Goal: Task Accomplishment & Management: Use online tool/utility

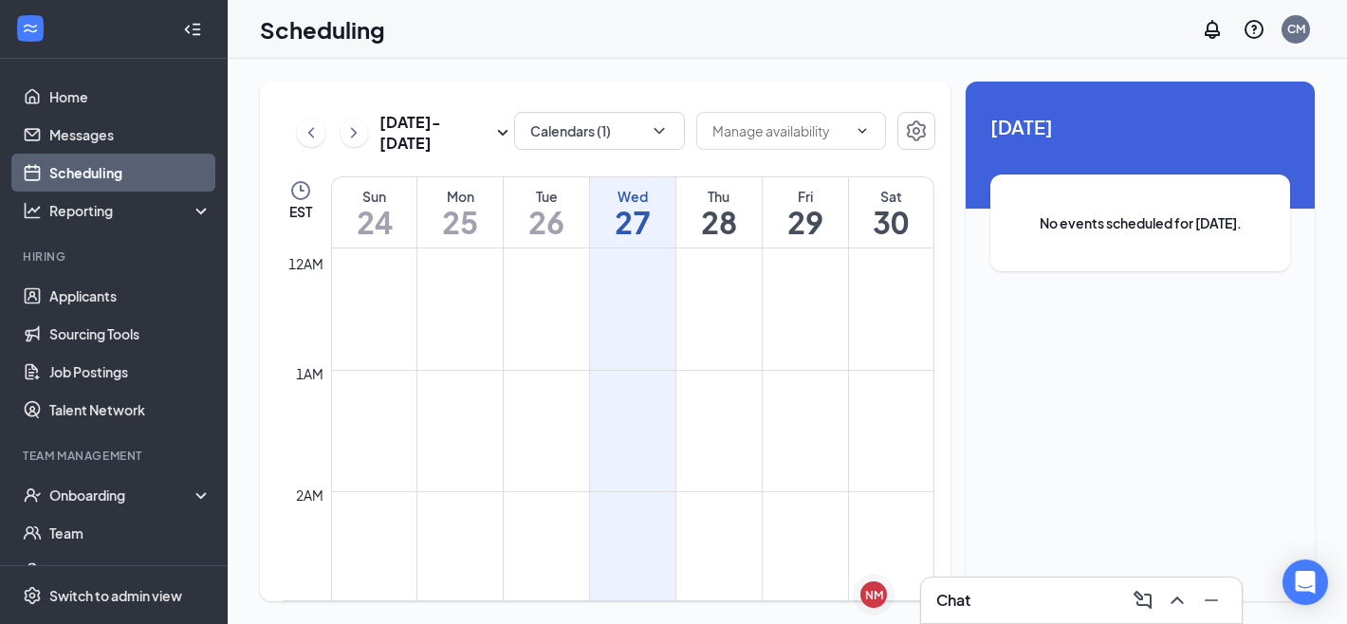
scroll to position [932, 0]
click at [1178, 594] on icon "ChevronUp" at bounding box center [1177, 600] width 23 height 23
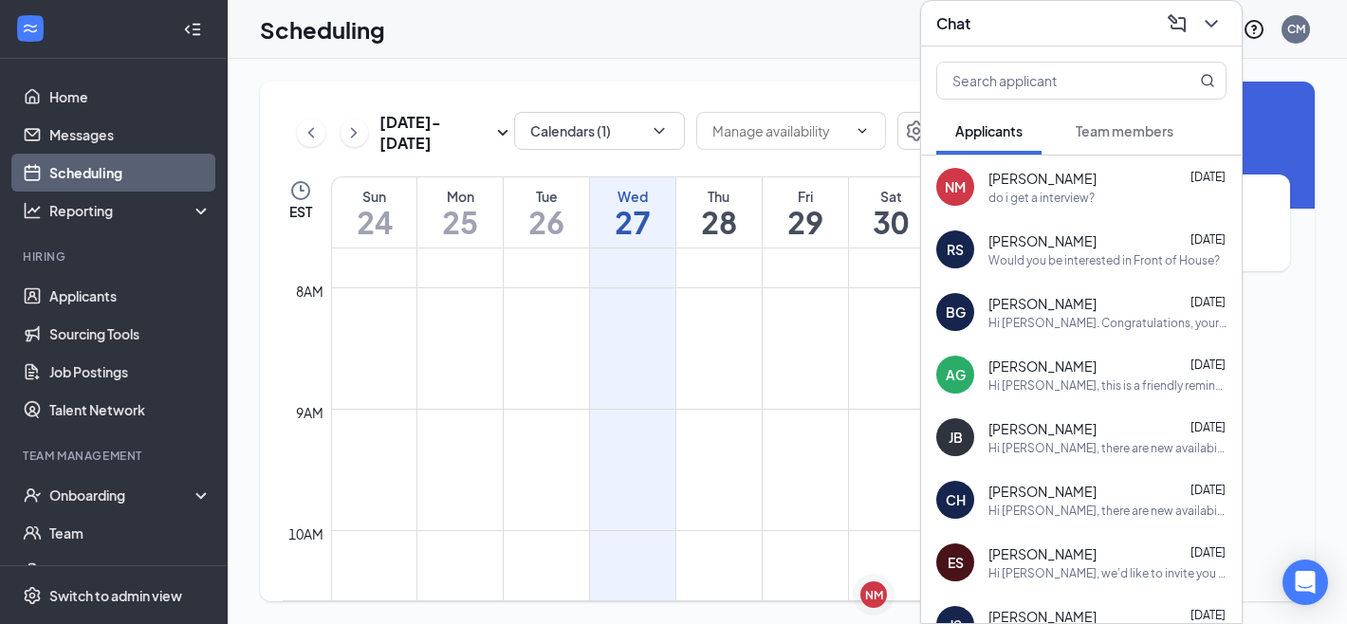
click at [1097, 128] on span "Team members" at bounding box center [1125, 130] width 98 height 17
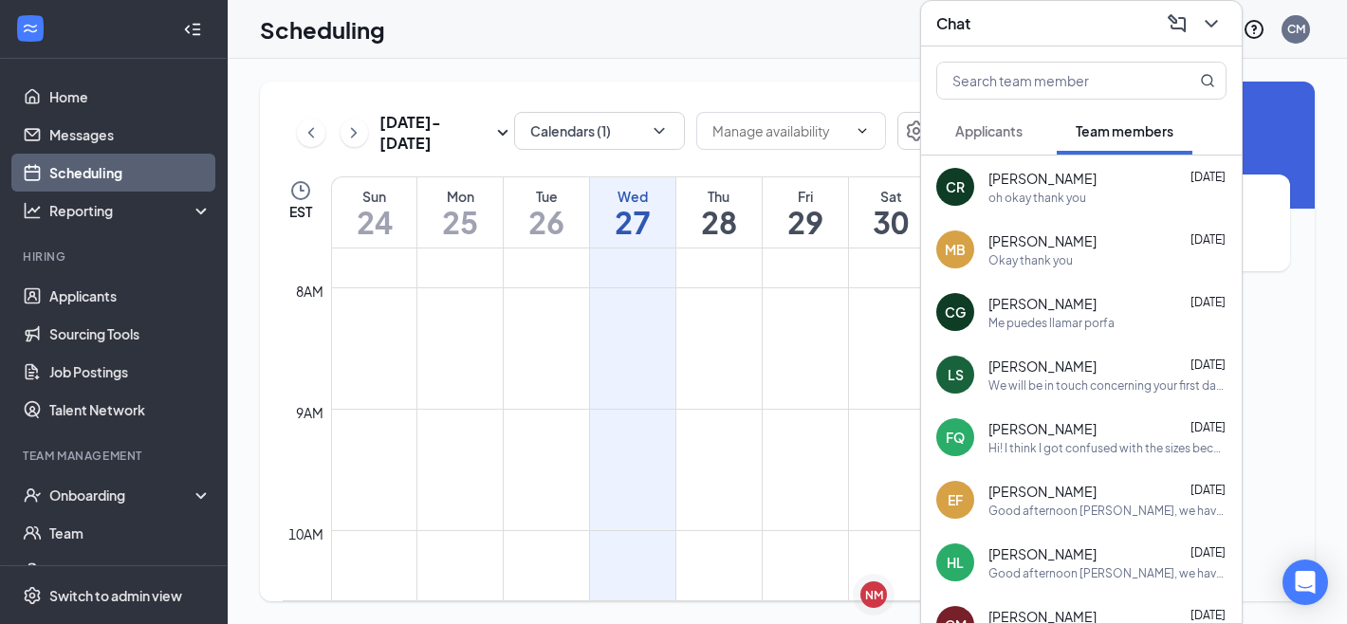
click at [1029, 136] on button "Applicants" at bounding box center [988, 130] width 105 height 47
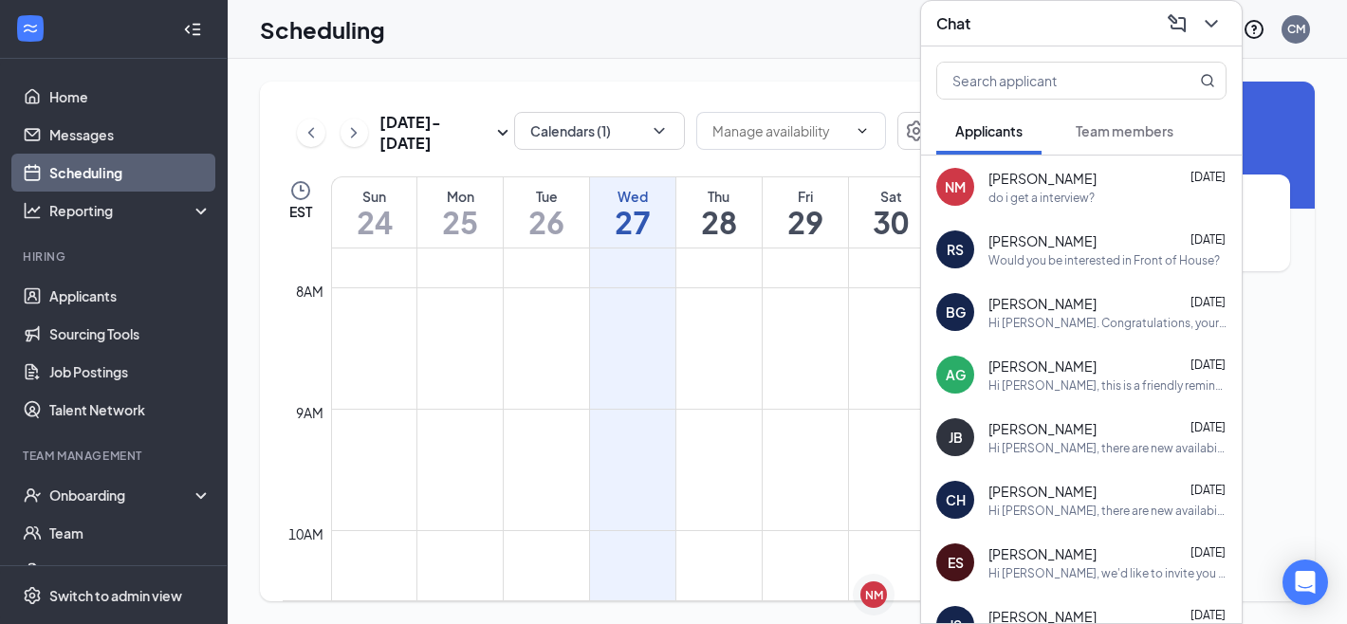
click at [1034, 200] on div "do i get a interview?" at bounding box center [1041, 198] width 106 height 16
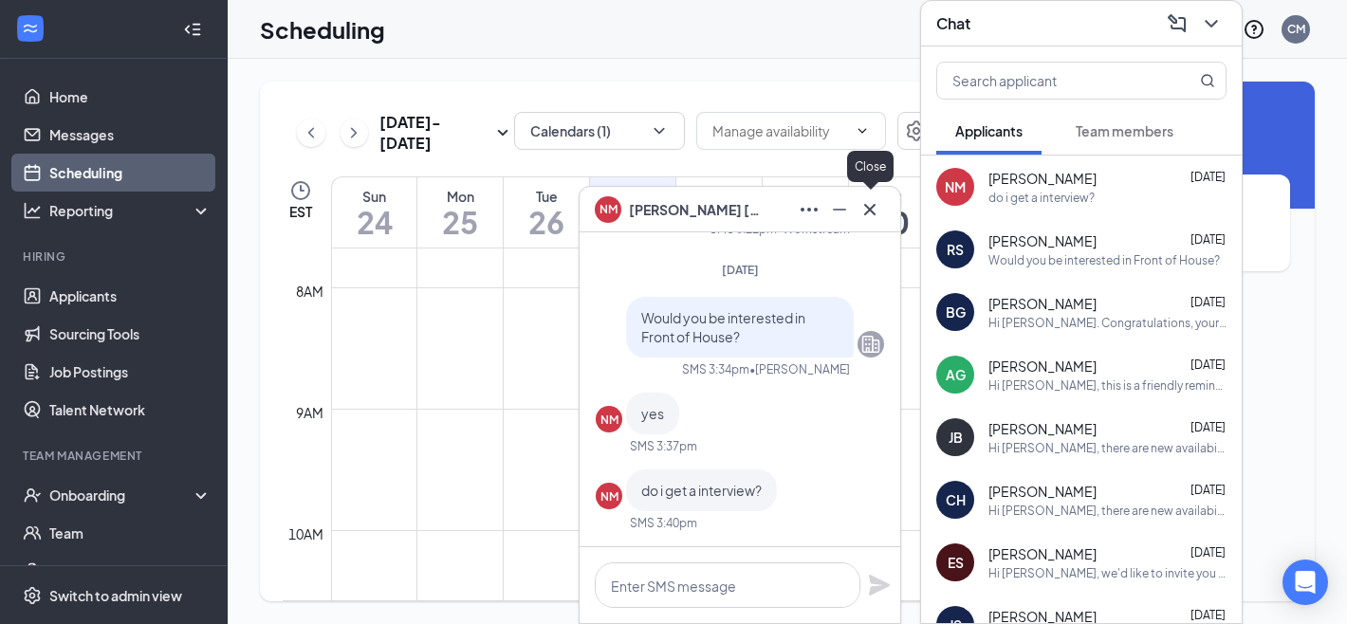
click at [862, 216] on icon "Cross" at bounding box center [869, 209] width 23 height 23
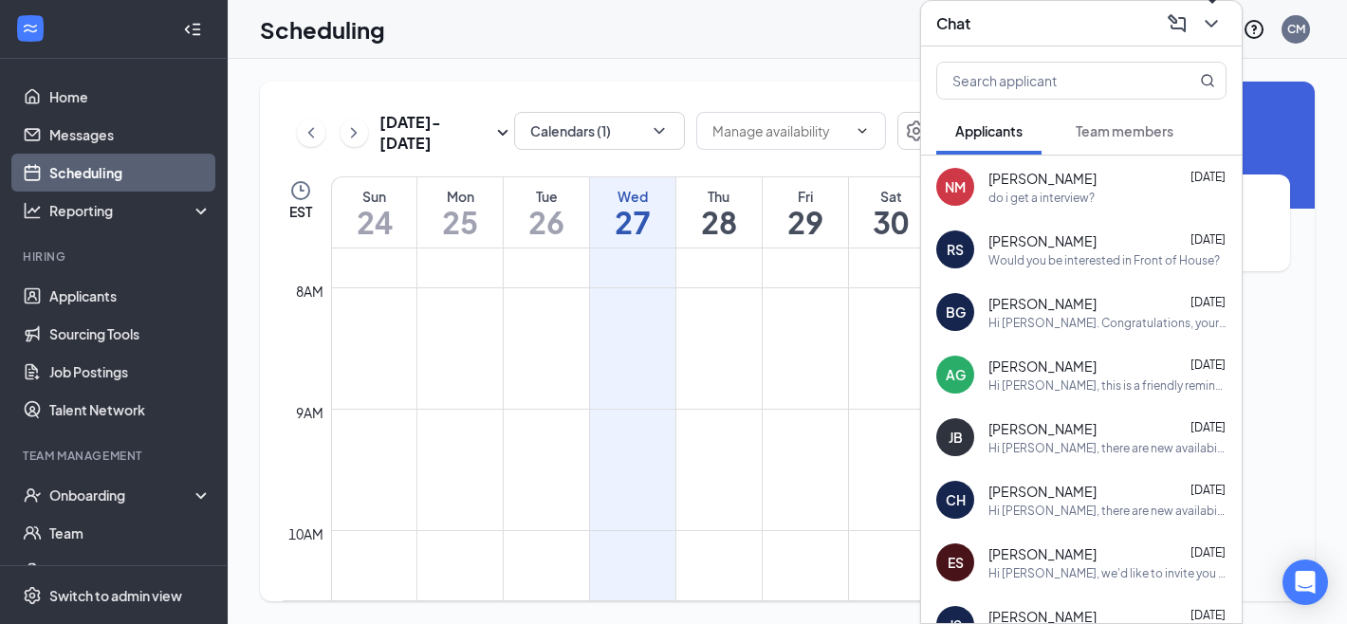
click at [1214, 33] on icon "ChevronDown" at bounding box center [1211, 23] width 23 height 23
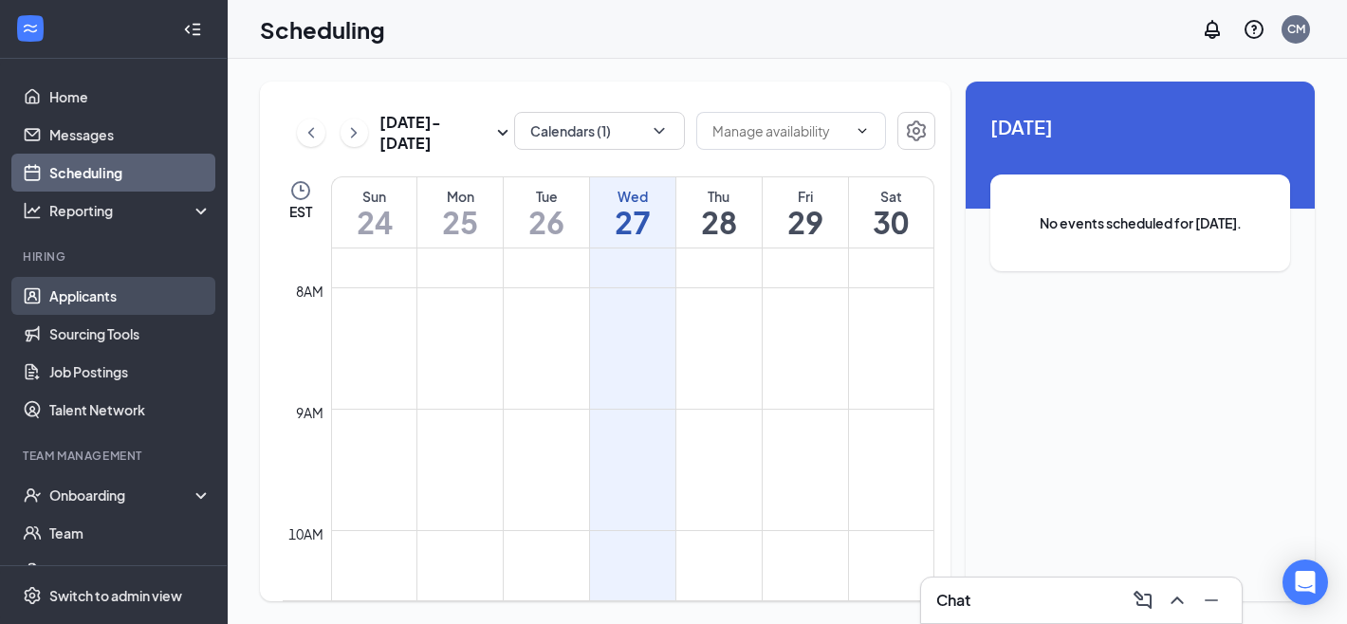
click at [109, 306] on link "Applicants" at bounding box center [130, 296] width 162 height 38
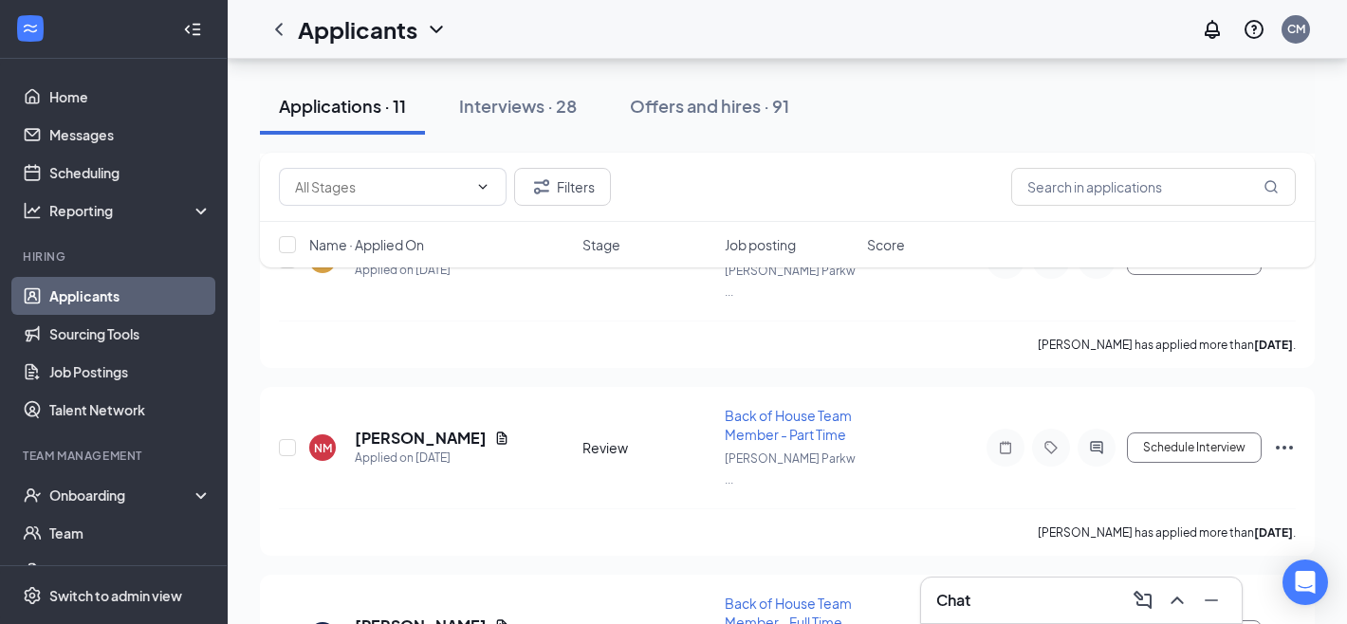
scroll to position [1240, 0]
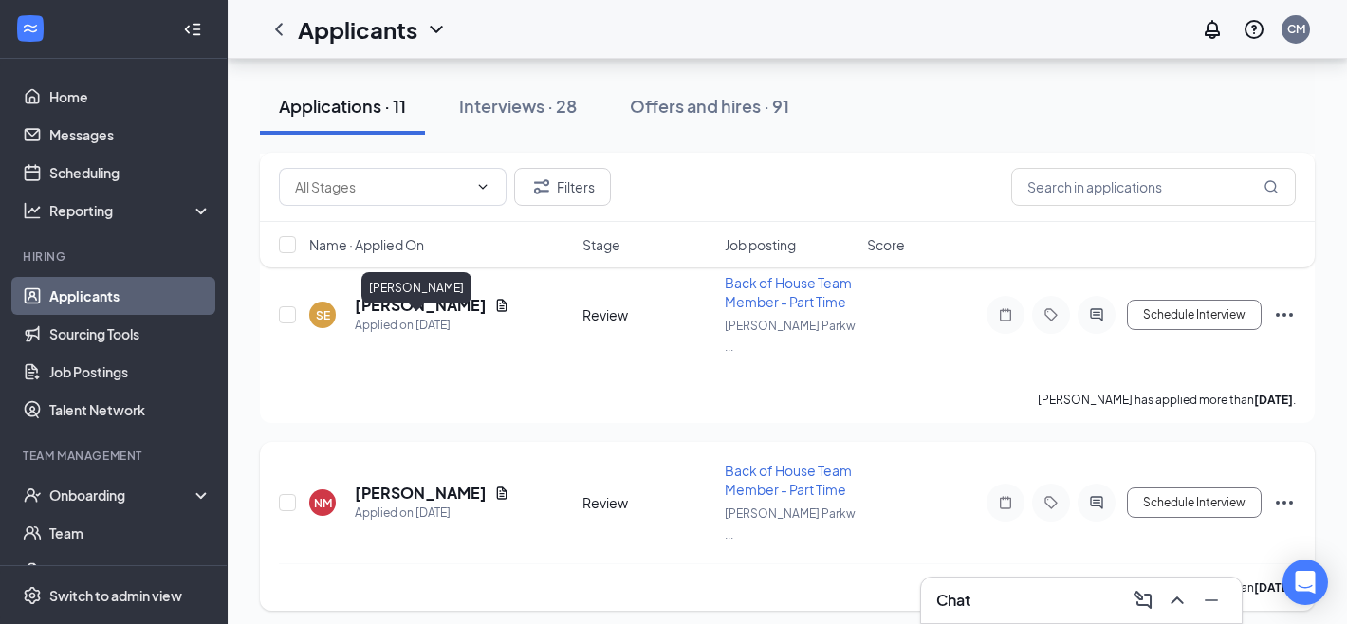
click at [433, 483] on h5 "[PERSON_NAME]" at bounding box center [421, 493] width 132 height 21
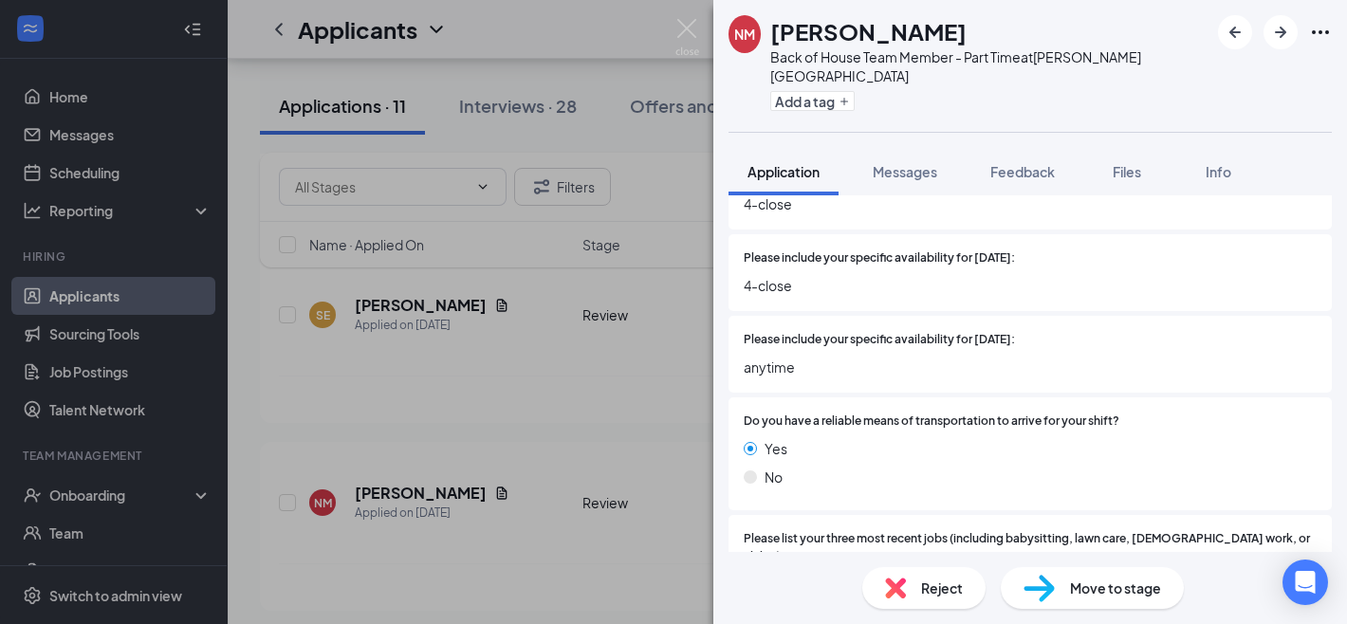
scroll to position [1424, 0]
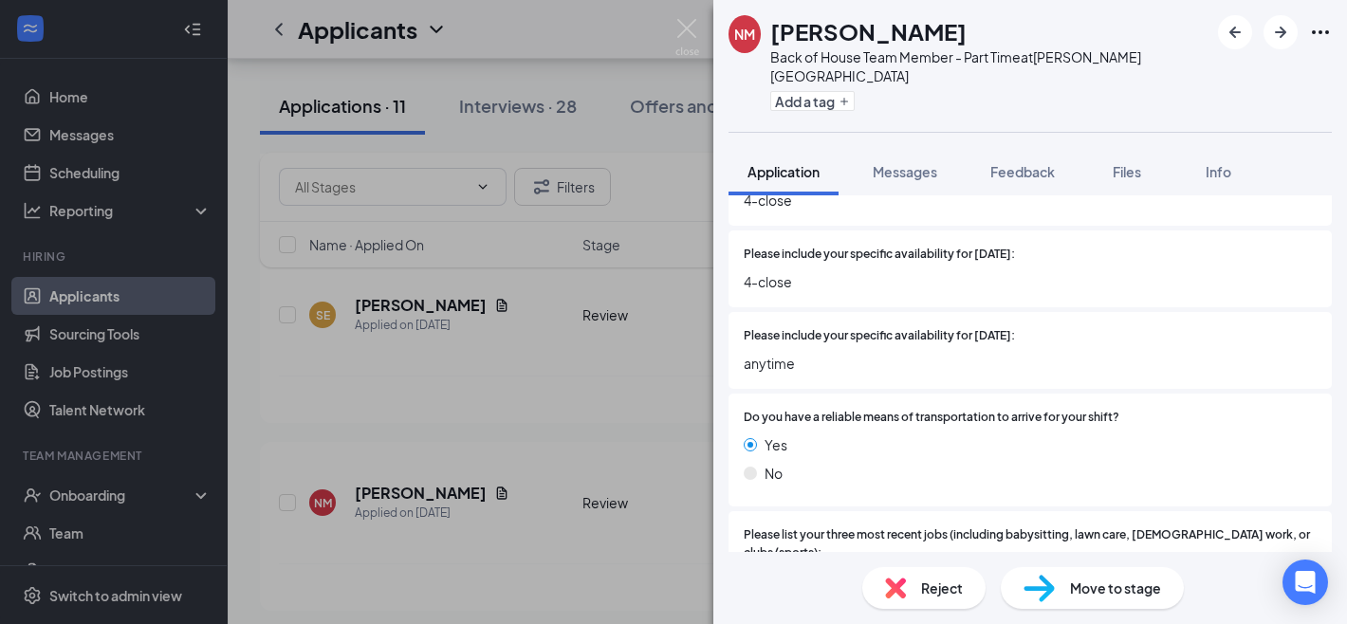
click at [1082, 585] on span "Move to stage" at bounding box center [1115, 588] width 91 height 21
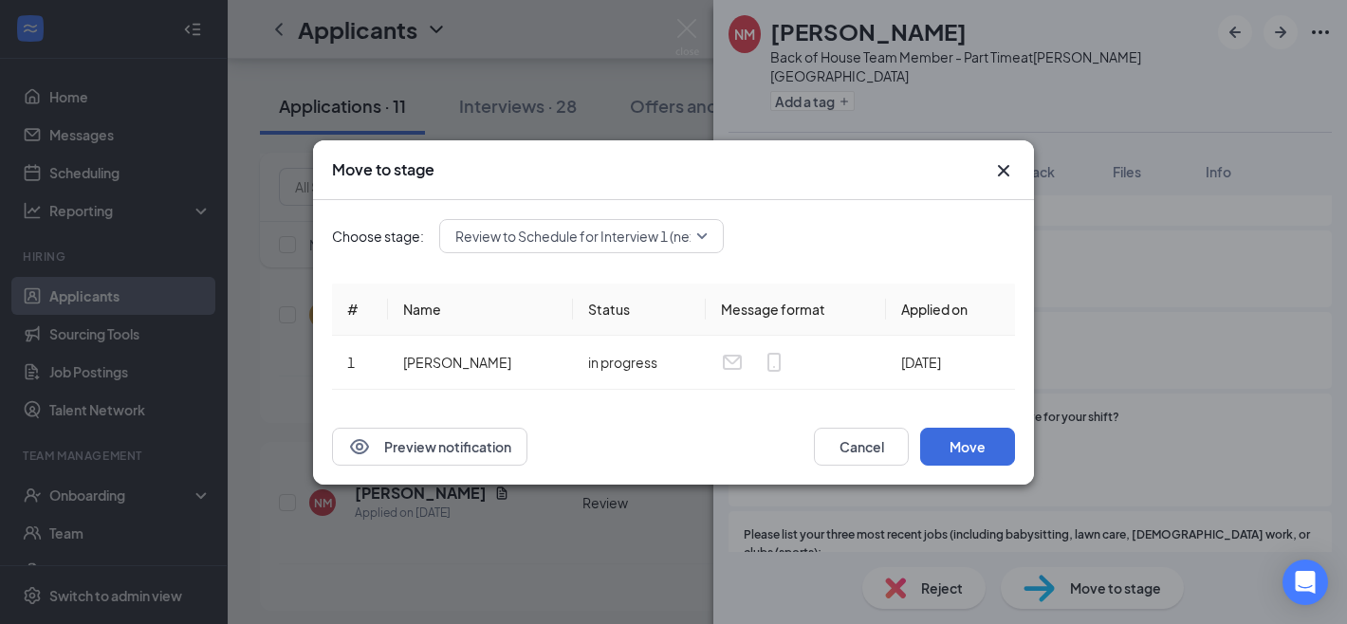
click at [581, 237] on span "Review to Schedule for Interview 1 (next stage)" at bounding box center [598, 236] width 287 height 28
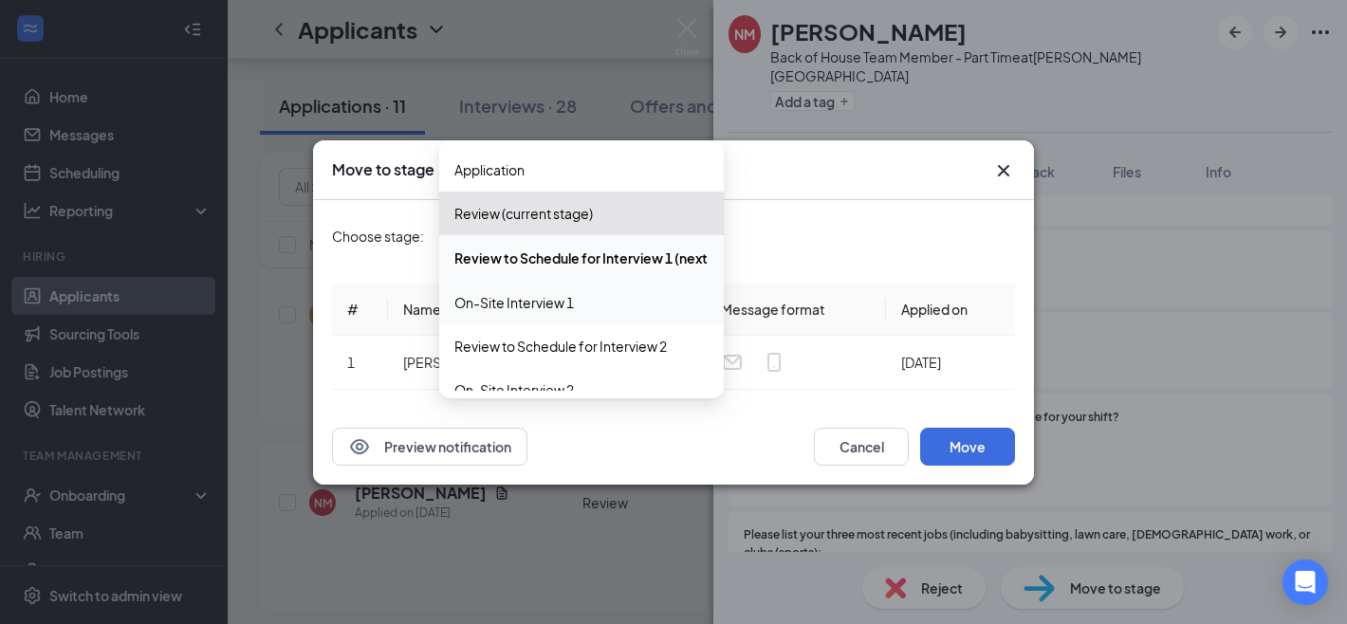
click at [578, 304] on span "On-Site Interview 1" at bounding box center [581, 302] width 254 height 21
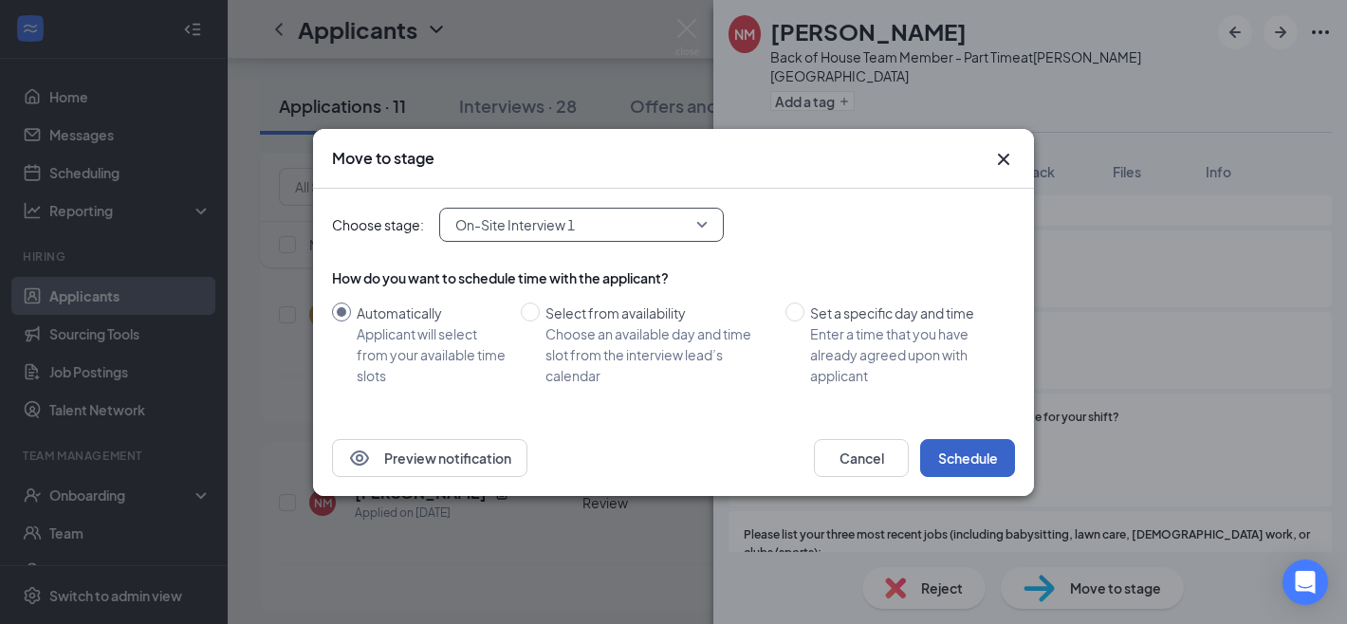
click at [978, 454] on button "Schedule" at bounding box center [967, 458] width 95 height 38
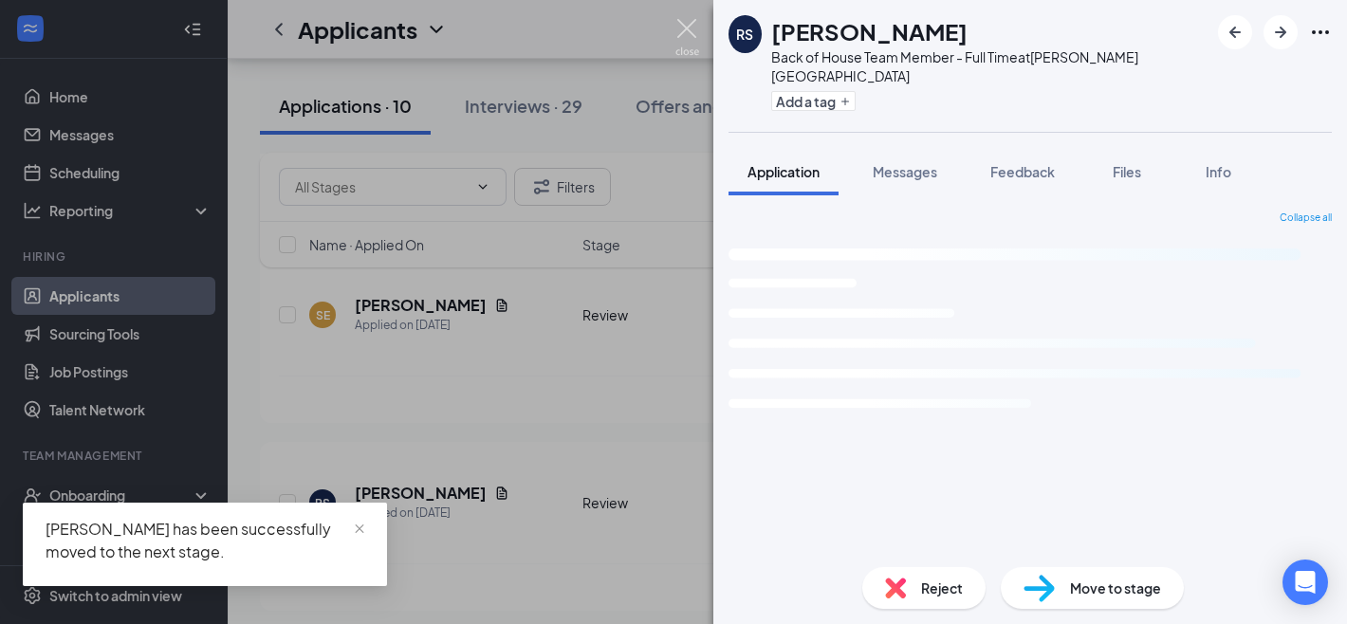
click at [689, 34] on img at bounding box center [687, 37] width 24 height 37
